Goal: Task Accomplishment & Management: Manage account settings

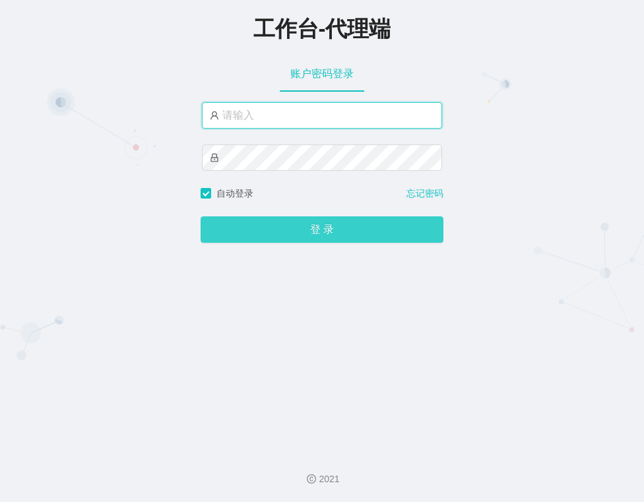
type input "金辉"
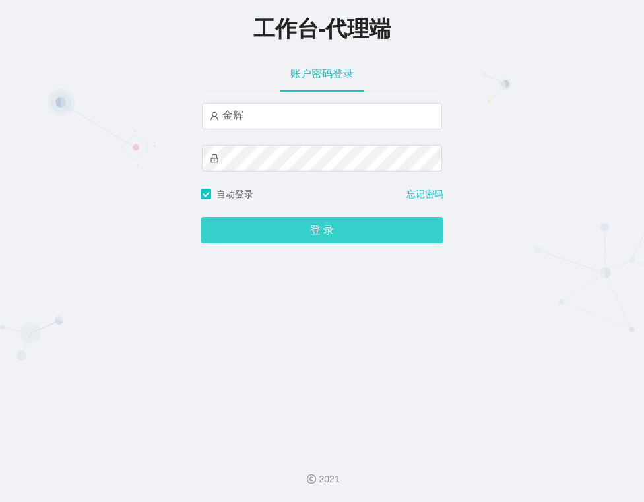
click at [369, 236] on button "登 录" at bounding box center [322, 230] width 243 height 26
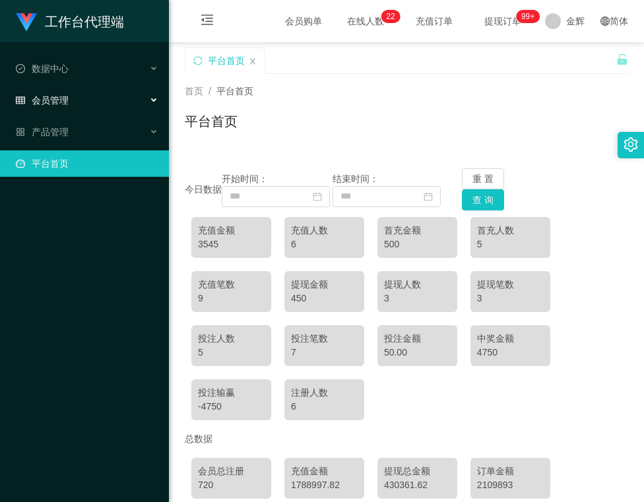
click at [69, 90] on div "会员管理" at bounding box center [84, 100] width 169 height 26
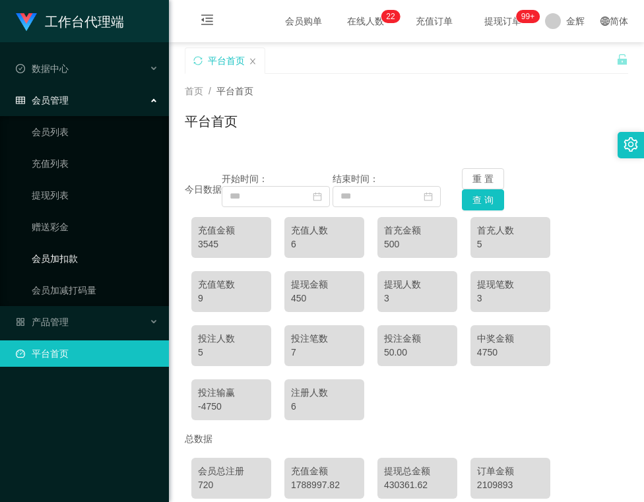
click at [73, 245] on link "会员加扣款" at bounding box center [95, 258] width 127 height 26
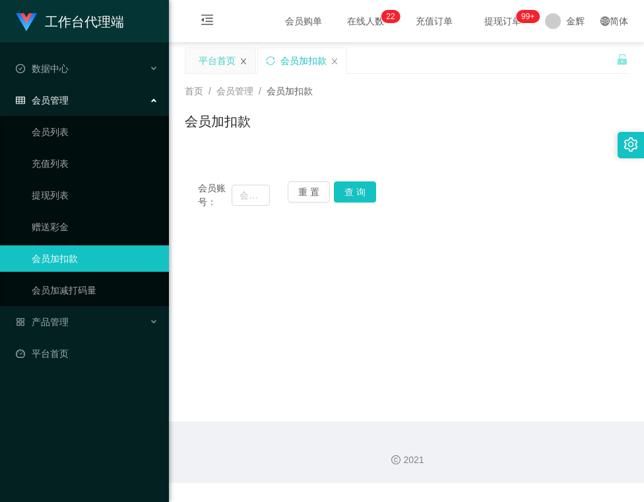
click at [247, 63] on icon "图标: close" at bounding box center [243, 61] width 8 height 8
click at [359, 94] on div "首页 / 会员管理 / 会员加扣款 /" at bounding box center [406, 91] width 443 height 14
click at [344, 181] on button "查 询" at bounding box center [355, 191] width 42 height 21
click at [311, 293] on main "关闭左侧 关闭右侧 关闭其它 刷新页面 会员加扣款 首页 / 会员管理 / 会员加扣款 / 会员加扣款 会员账号： 重 置 查 询 会员账号 会员姓名 账号余…" at bounding box center [406, 231] width 475 height 379
click at [235, 189] on input "text" at bounding box center [251, 195] width 38 height 21
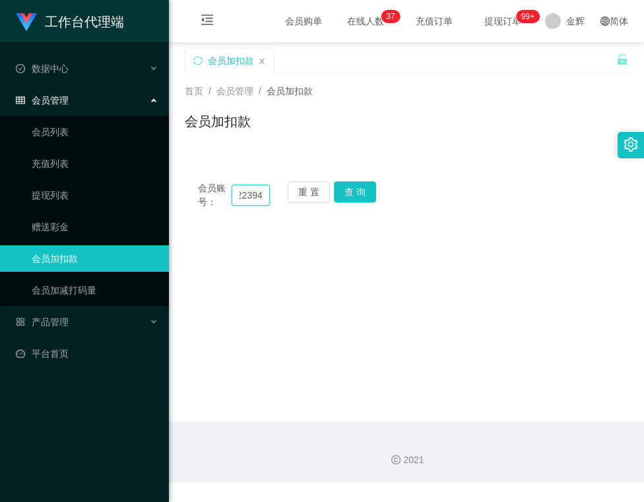
scroll to position [0, 18]
type input "81223947"
click at [348, 193] on button "查 询" at bounding box center [355, 191] width 42 height 21
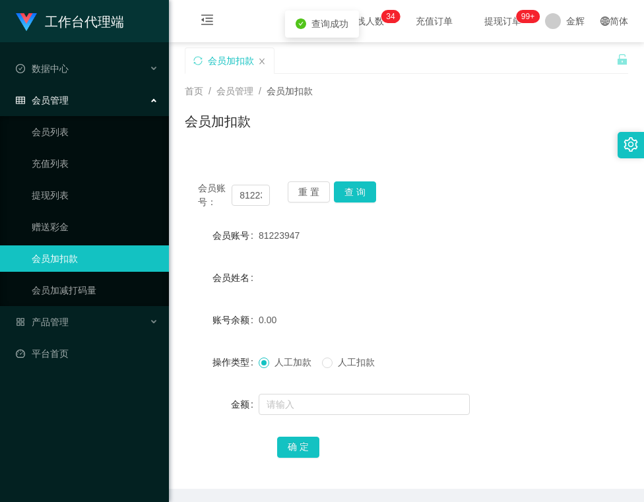
drag, startPoint x: 257, startPoint y: 236, endPoint x: 307, endPoint y: 230, distance: 51.1
click at [307, 230] on div "81223947" at bounding box center [388, 235] width 259 height 26
copy span "81223947"
click at [497, 162] on div "会员账号： 81223947 重 置 查 询 会员账号 81223947 会员姓名 账号余额 0.00 操作类型 人工加款 人工扣款 金额 确 定" at bounding box center [406, 320] width 443 height 336
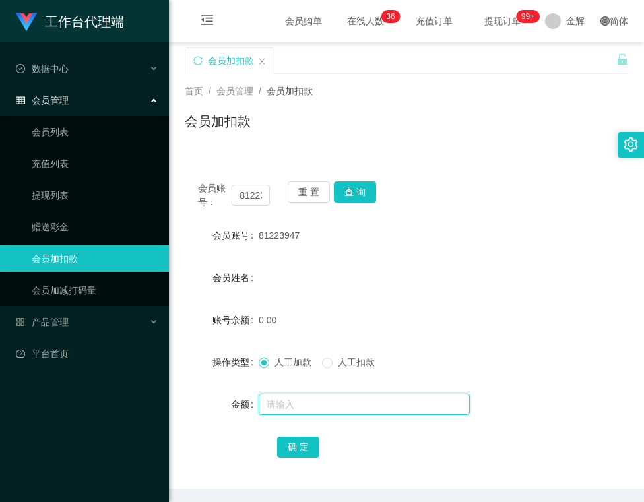
click at [284, 404] on input "text" at bounding box center [364, 404] width 211 height 21
type input "100"
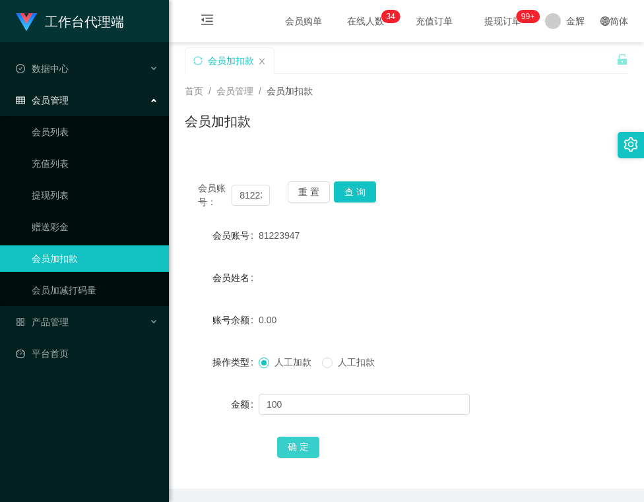
click at [298, 439] on button "确 定" at bounding box center [298, 447] width 42 height 21
click at [306, 193] on button "重 置" at bounding box center [309, 191] width 42 height 21
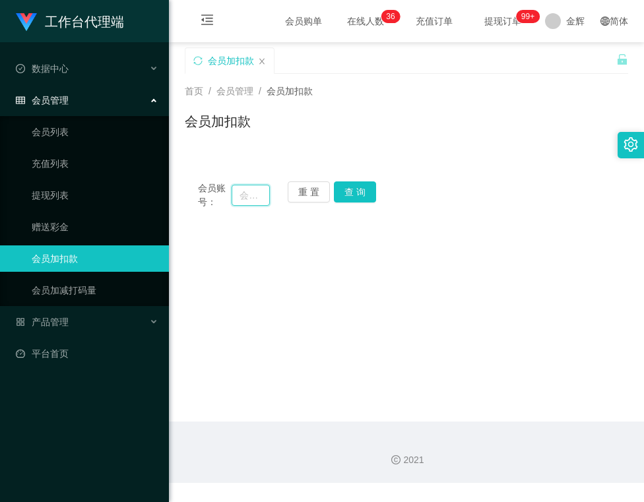
click at [254, 193] on input "text" at bounding box center [251, 195] width 38 height 21
type input "Mia"
click at [346, 195] on button "查 询" at bounding box center [355, 191] width 42 height 21
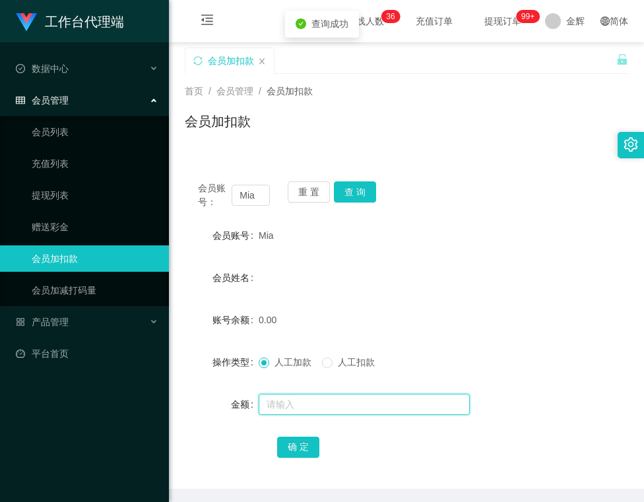
click at [265, 402] on input "text" at bounding box center [364, 404] width 211 height 21
type input "100"
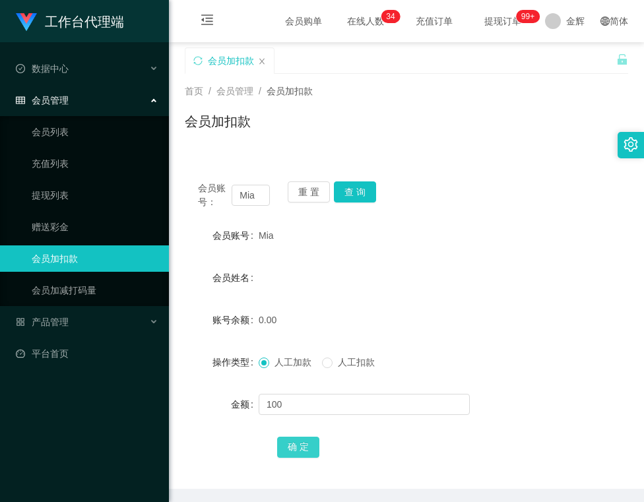
drag, startPoint x: 303, startPoint y: 441, endPoint x: 288, endPoint y: 438, distance: 16.2
click at [303, 441] on button "确 定" at bounding box center [298, 447] width 42 height 21
drag, startPoint x: 257, startPoint y: 236, endPoint x: 275, endPoint y: 233, distance: 18.0
click at [275, 233] on div "Mia" at bounding box center [388, 235] width 259 height 26
copy span "Mia"
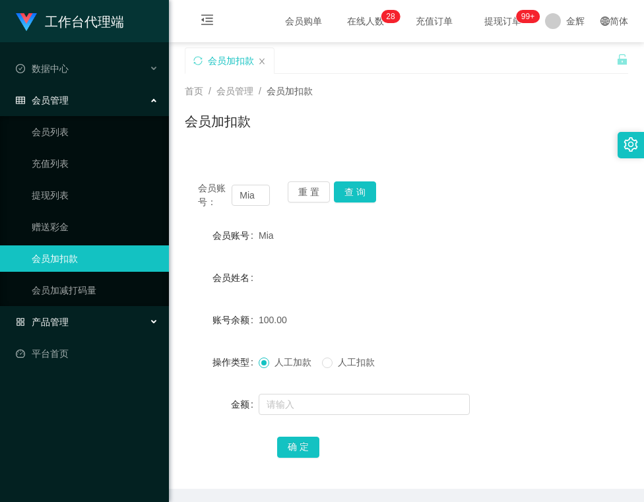
click at [87, 309] on div "产品管理" at bounding box center [84, 322] width 169 height 26
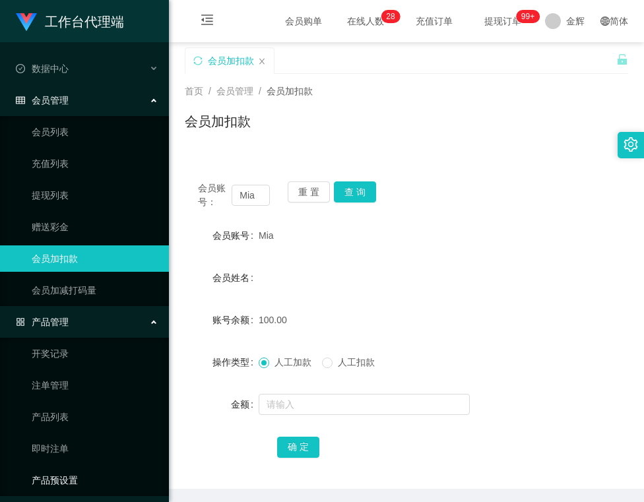
click at [67, 478] on link "产品预设置" at bounding box center [95, 480] width 127 height 26
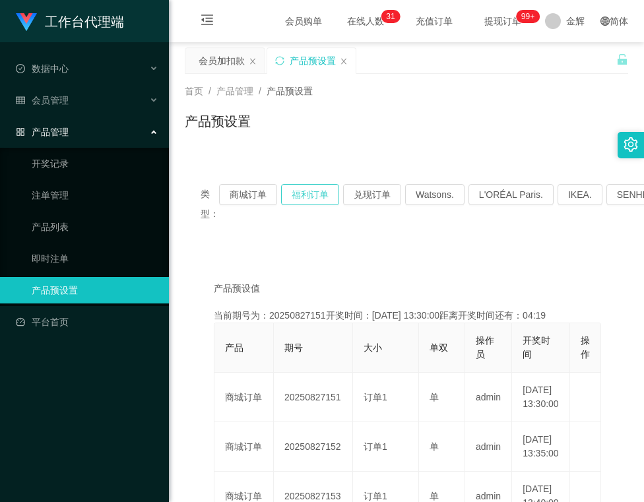
click at [335, 191] on button "福利订单" at bounding box center [310, 194] width 58 height 21
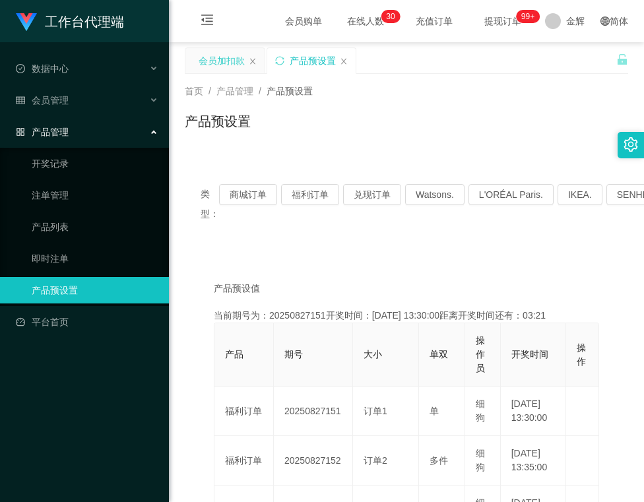
click at [230, 65] on div "会员加扣款" at bounding box center [222, 60] width 46 height 25
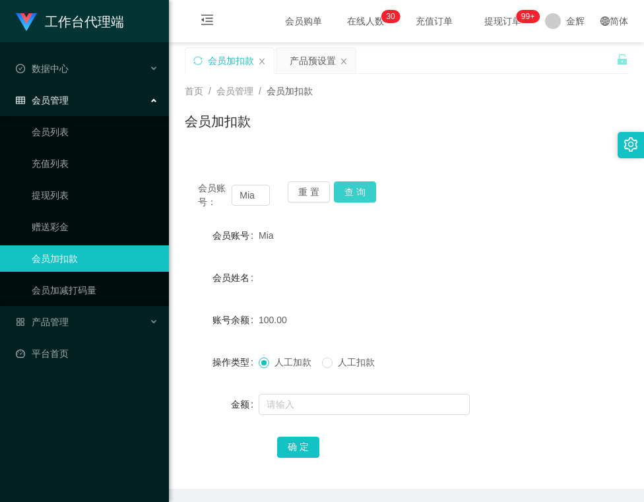
click at [338, 199] on button "查 询" at bounding box center [355, 191] width 42 height 21
click at [301, 69] on div "产品预设置" at bounding box center [313, 60] width 46 height 25
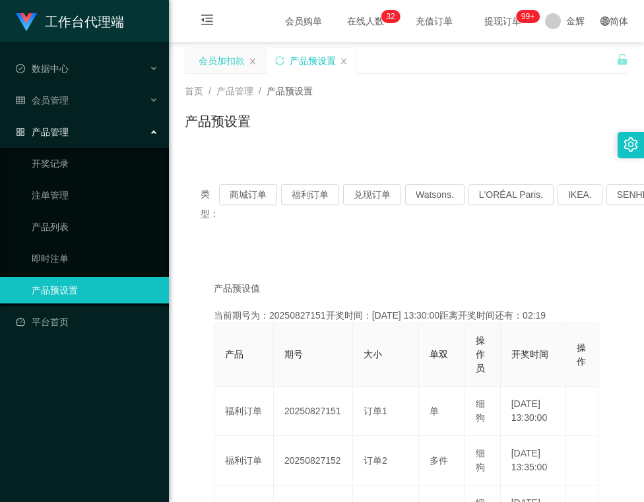
click at [228, 61] on div "会员加扣款" at bounding box center [222, 60] width 46 height 25
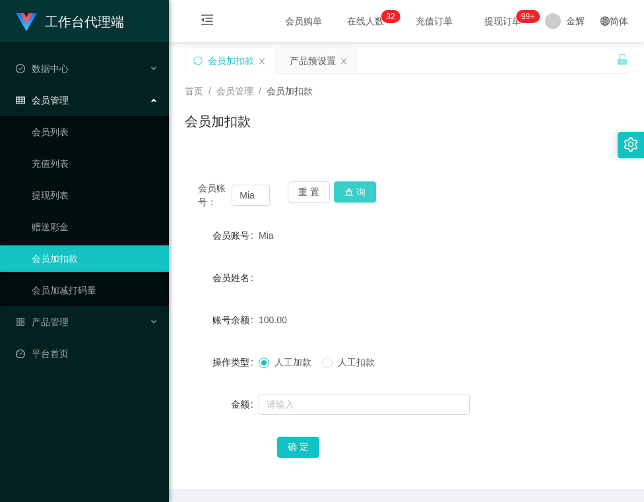
click at [342, 186] on button "查 询" at bounding box center [355, 191] width 42 height 21
click at [365, 189] on button "查 询" at bounding box center [355, 191] width 42 height 21
click at [297, 61] on div "产品预设置" at bounding box center [313, 60] width 46 height 25
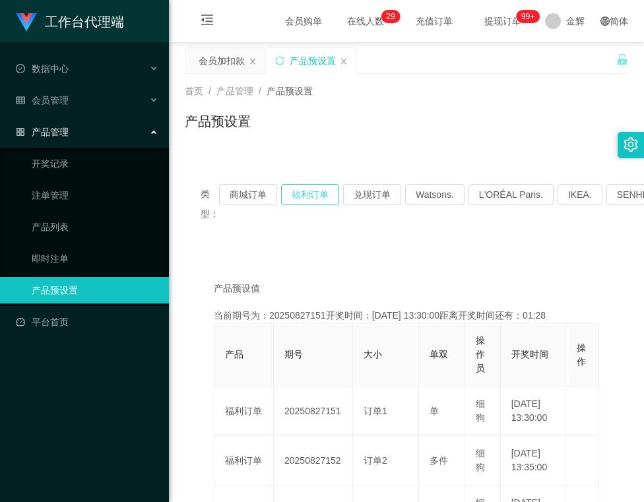
click at [326, 191] on button "福利订单" at bounding box center [310, 194] width 58 height 21
click at [231, 59] on div "会员加扣款" at bounding box center [222, 60] width 46 height 25
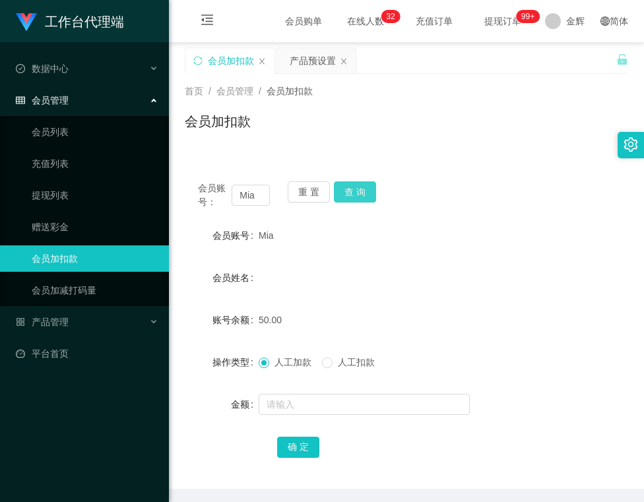
click at [356, 195] on button "查 询" at bounding box center [355, 191] width 42 height 21
click at [314, 193] on button "重 置" at bounding box center [309, 191] width 42 height 21
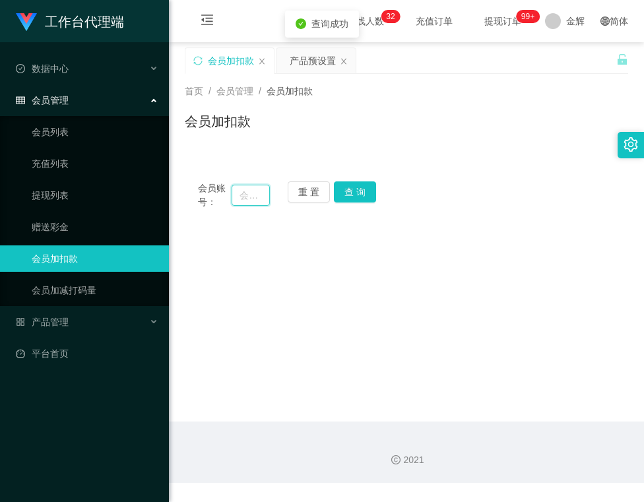
drag, startPoint x: 249, startPoint y: 197, endPoint x: 257, endPoint y: 194, distance: 7.7
click at [249, 196] on input "text" at bounding box center [251, 195] width 38 height 21
paste input "81223947"
type input "81223947"
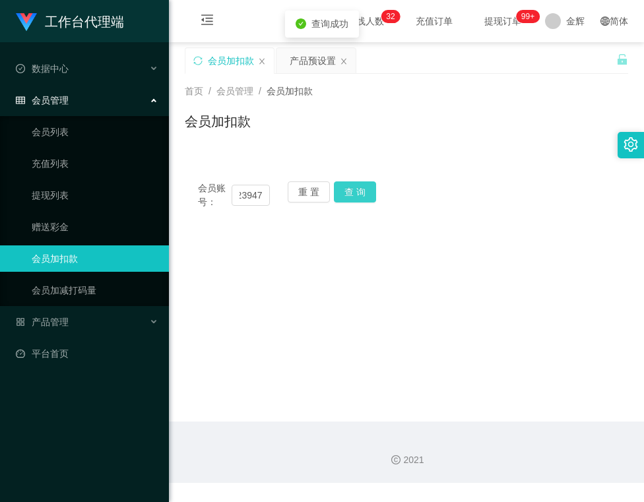
click at [341, 191] on button "查 询" at bounding box center [355, 191] width 42 height 21
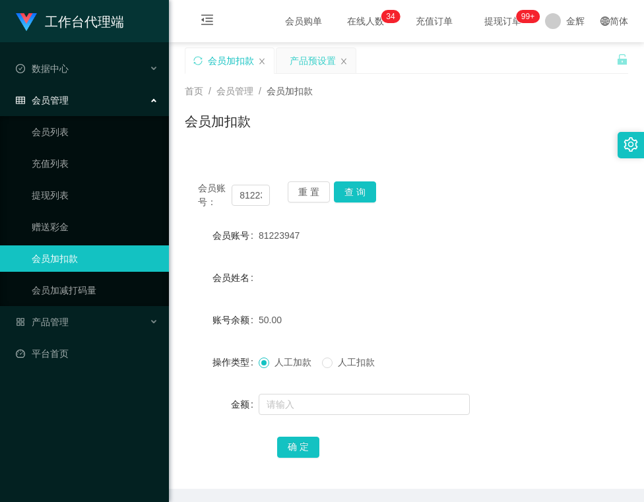
click at [296, 61] on div "产品预设置" at bounding box center [313, 60] width 46 height 25
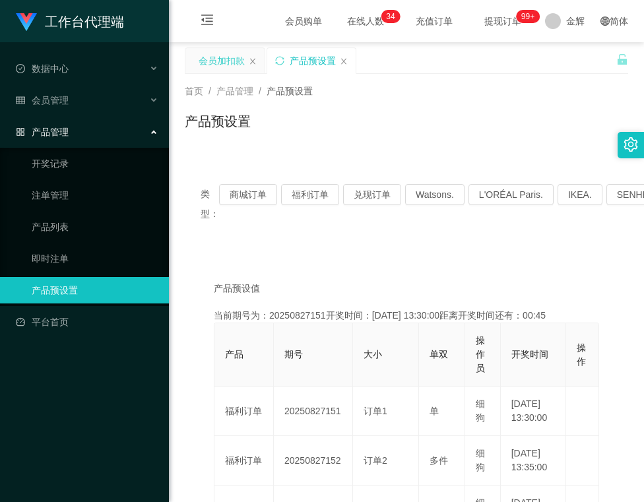
click at [238, 61] on div "会员加扣款" at bounding box center [222, 60] width 46 height 25
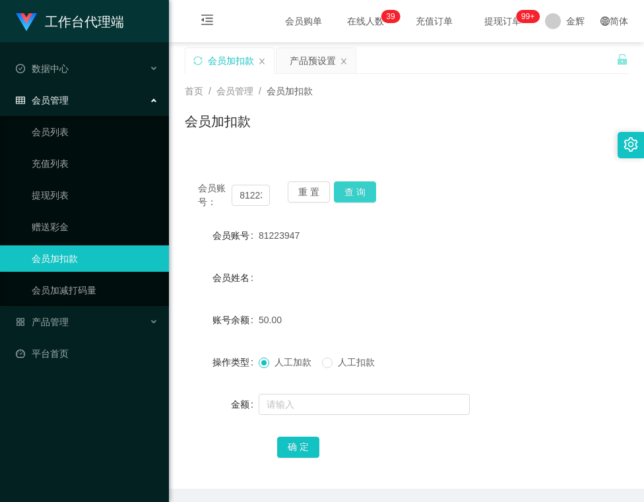
click at [359, 194] on button "查 询" at bounding box center [355, 191] width 42 height 21
click at [457, 161] on div "会员账号： 81223947 重 置 查 询 会员账号 81223947 会员姓名 账号余额 50.00 操作类型 人工加款 人工扣款 金额 确 定" at bounding box center [406, 320] width 443 height 336
click at [296, 51] on div "产品预设置" at bounding box center [313, 60] width 46 height 25
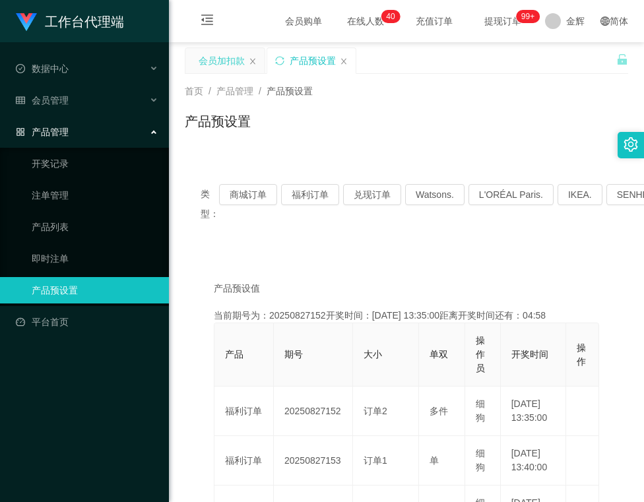
click at [230, 53] on div "会员加扣款" at bounding box center [222, 60] width 46 height 25
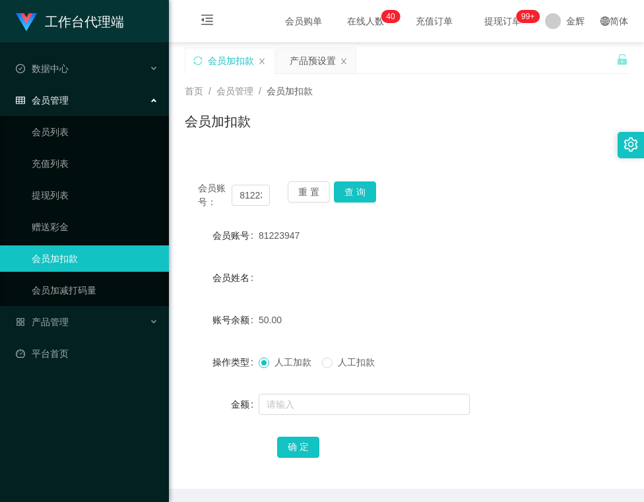
click at [362, 180] on div "会员账号： 81223947 重 置 查 询 会员账号 81223947 会员姓名 账号余额 50.00 操作类型 人工加款 人工扣款 金额 确 定" at bounding box center [406, 328] width 443 height 321
click at [359, 187] on button "查 询" at bounding box center [355, 191] width 42 height 21
click at [317, 187] on button "重 置" at bounding box center [309, 191] width 42 height 21
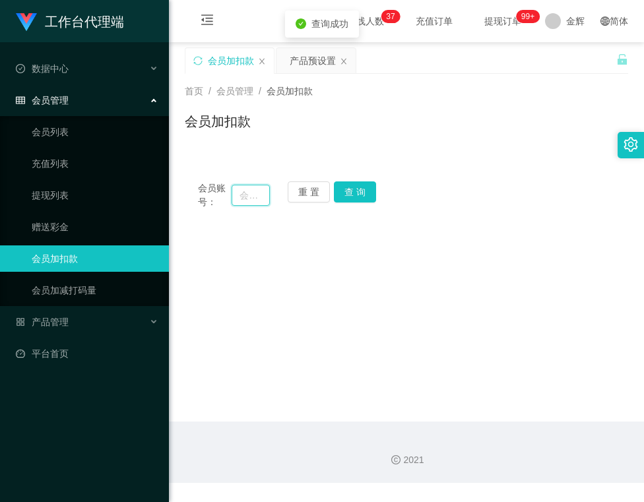
click at [251, 193] on input "text" at bounding box center [251, 195] width 38 height 21
paste input "Mia"
type input "Mia"
click at [357, 186] on button "查 询" at bounding box center [355, 191] width 42 height 21
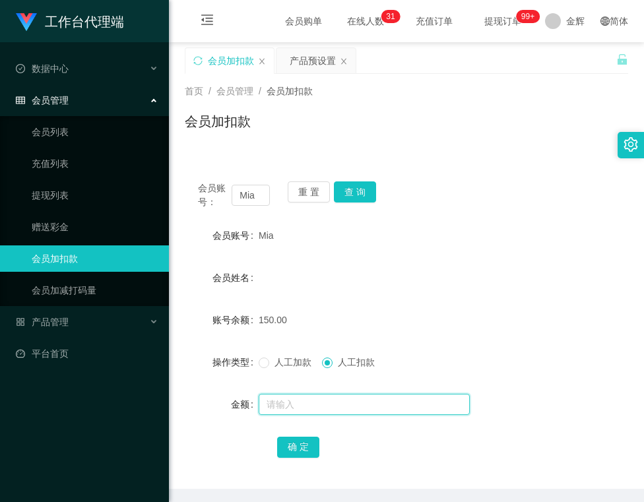
click at [315, 402] on input "text" at bounding box center [364, 404] width 211 height 21
type input "150"
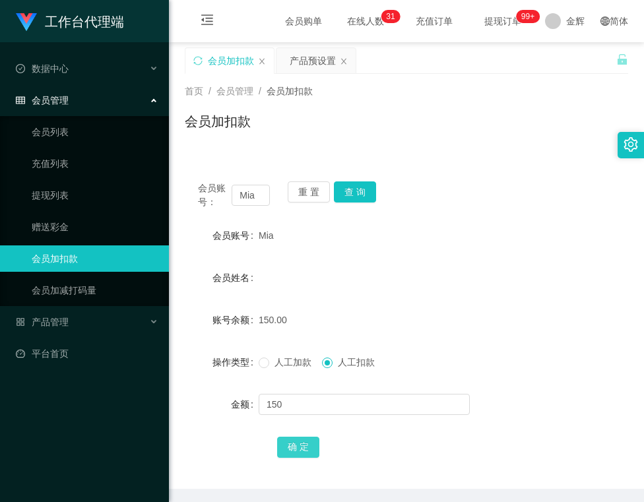
click at [301, 445] on button "确 定" at bounding box center [298, 447] width 42 height 21
click at [309, 190] on button "重 置" at bounding box center [309, 191] width 42 height 21
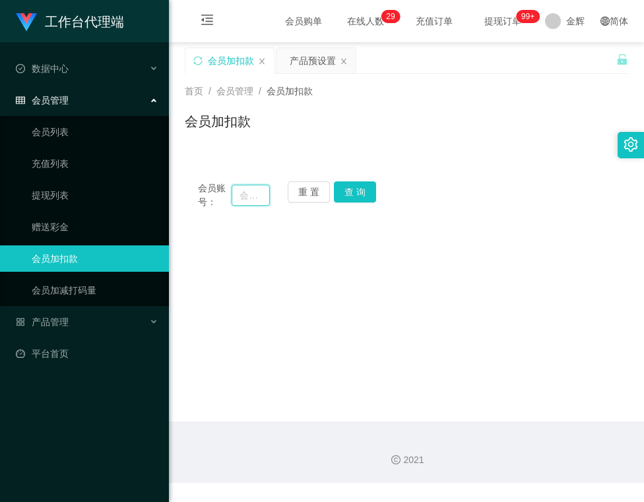
click at [262, 195] on input "text" at bounding box center [251, 195] width 38 height 21
paste input "81223947"
type input "81223947"
click at [367, 193] on button "查 询" at bounding box center [355, 191] width 42 height 21
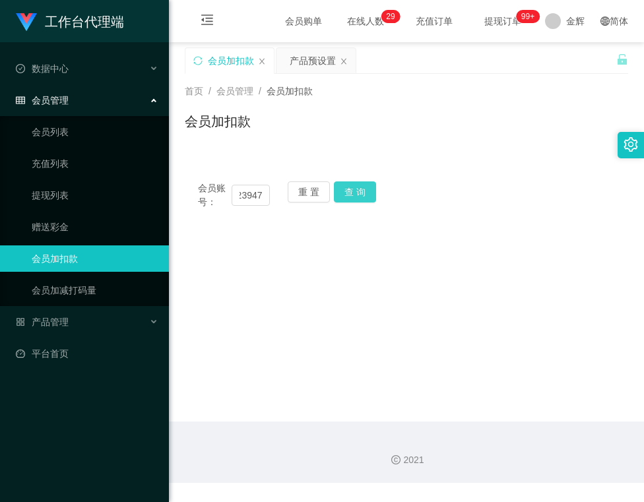
scroll to position [0, 0]
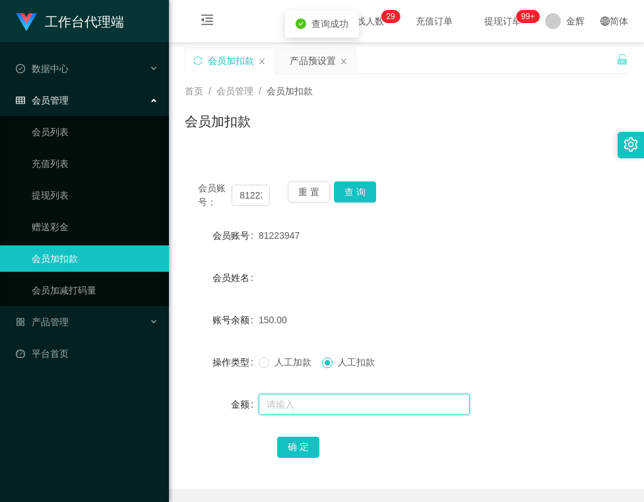
click at [317, 407] on input "text" at bounding box center [364, 404] width 211 height 21
type input "150"
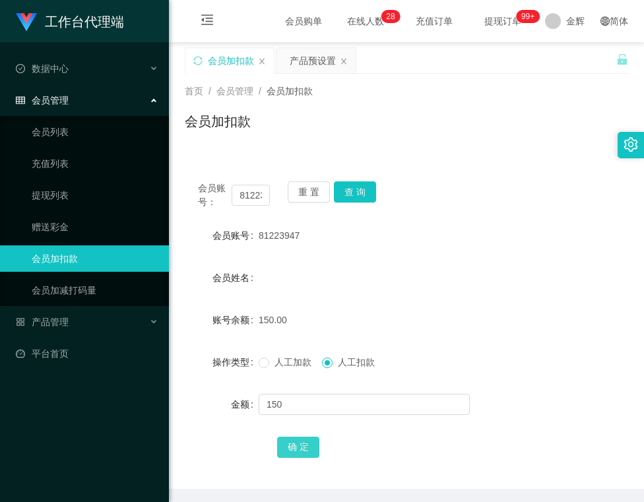
click at [299, 457] on button "确 定" at bounding box center [298, 447] width 42 height 21
click at [355, 196] on button "查 询" at bounding box center [355, 191] width 42 height 21
